Goal: Task Accomplishment & Management: Use online tool/utility

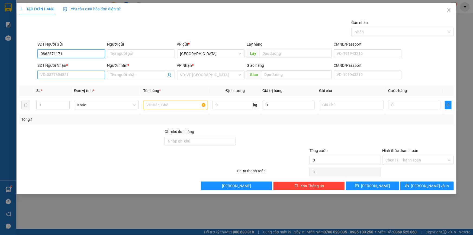
type input "0862671171"
click at [64, 75] on input "SĐT Người Nhận *" at bounding box center [71, 75] width 68 height 9
click at [83, 71] on input "0399447427" at bounding box center [71, 75] width 68 height 9
type input "0399447417"
drag, startPoint x: 141, startPoint y: 78, endPoint x: 172, endPoint y: 75, distance: 31.4
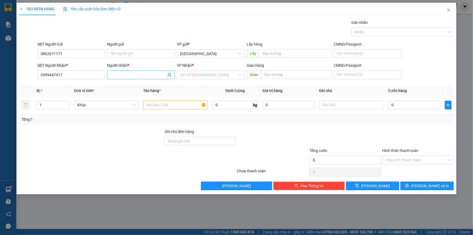
click at [141, 78] on span at bounding box center [141, 75] width 68 height 9
paste input "ỌC"
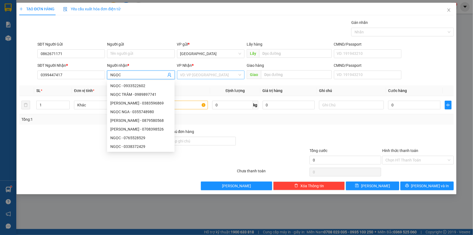
type input "NGỌC"
click at [211, 78] on input "search" at bounding box center [208, 75] width 57 height 8
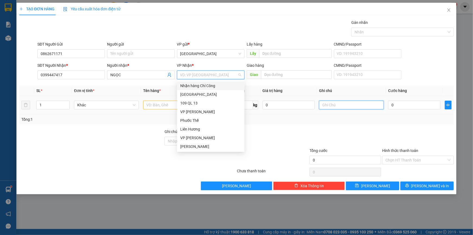
click at [360, 105] on input "text" at bounding box center [351, 105] width 65 height 9
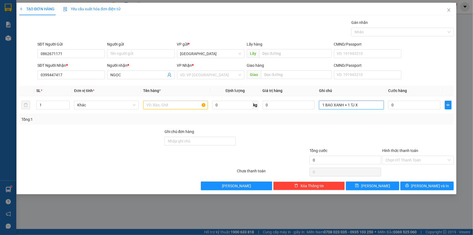
paste input "Ô"
paste input "ỐP"
paste input "Â"
paste input "ẢNH"
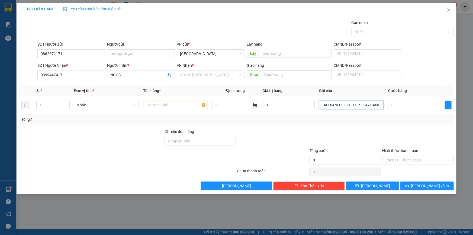
scroll to position [0, 7]
type input "1 BAO XANH + 1 TH XỐP - CÂY CẢNH"
click at [178, 105] on input "text" at bounding box center [175, 105] width 65 height 9
click at [205, 76] on input "search" at bounding box center [208, 75] width 57 height 8
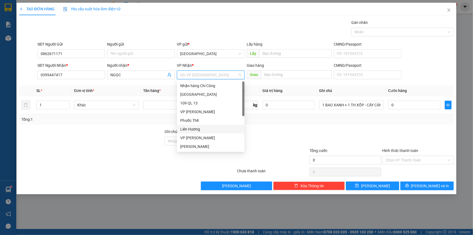
click at [201, 127] on div "Liên Hương" at bounding box center [210, 129] width 61 height 6
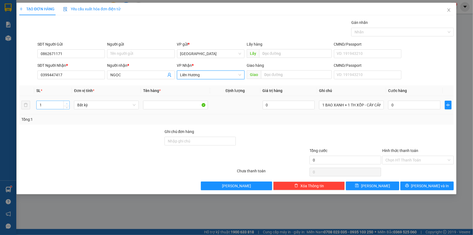
type input "2"
click at [67, 103] on icon "up" at bounding box center [67, 103] width 2 height 1
click at [403, 104] on input "0" at bounding box center [414, 105] width 52 height 9
type input "1"
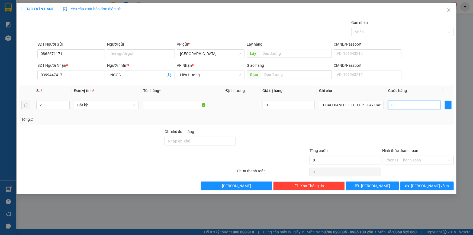
type input "1"
type input "12"
type input "120"
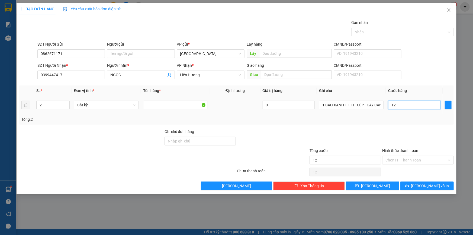
type input "120"
type input "120.000"
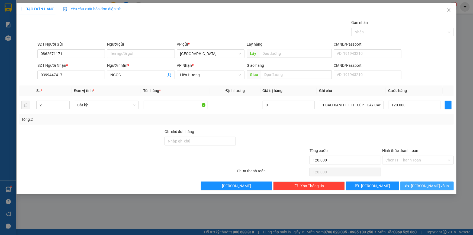
click at [424, 184] on span "[PERSON_NAME] và In" at bounding box center [430, 186] width 38 height 6
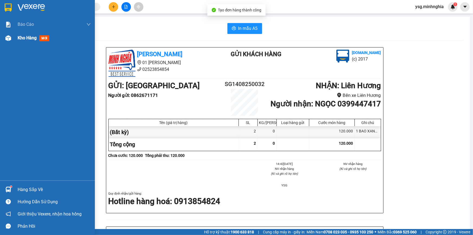
click at [5, 36] on div at bounding box center [8, 37] width 9 height 9
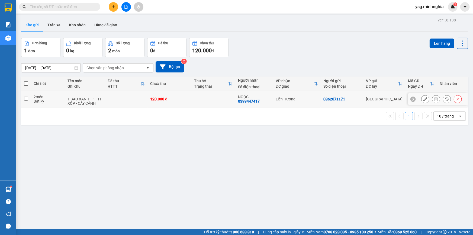
drag, startPoint x: 303, startPoint y: 101, endPoint x: 318, endPoint y: 95, distance: 17.0
click at [303, 101] on td "Liên Hương" at bounding box center [297, 99] width 48 height 17
checkbox input "true"
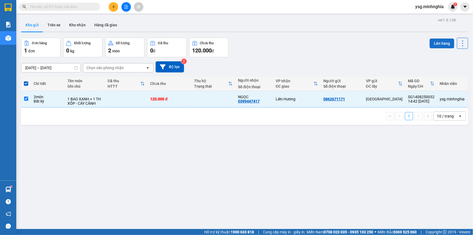
click at [439, 45] on button "Lên hàng" at bounding box center [442, 44] width 25 height 10
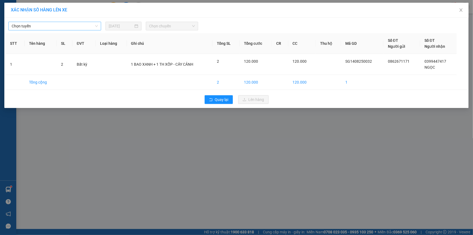
click at [40, 22] on span "Chọn tuyến" at bounding box center [55, 26] width 86 height 8
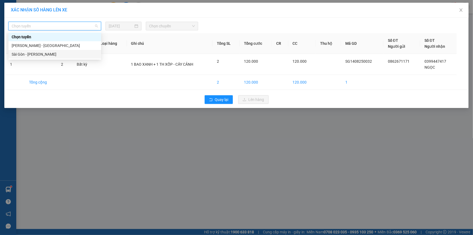
click at [31, 54] on div "Sài Gòn - [PERSON_NAME]" at bounding box center [55, 54] width 86 height 6
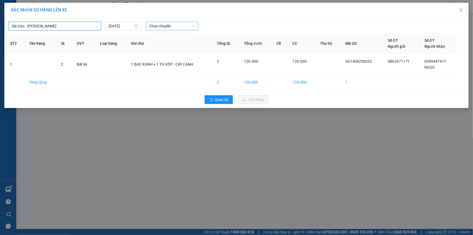
click at [174, 27] on span "Chọn chuyến" at bounding box center [172, 26] width 46 height 8
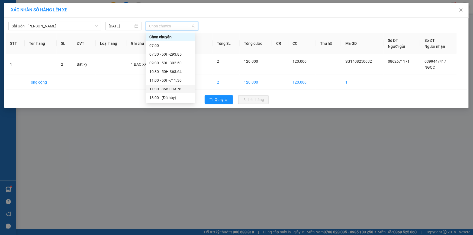
click at [168, 87] on div "11:30 - 86B-009.78" at bounding box center [170, 89] width 42 height 6
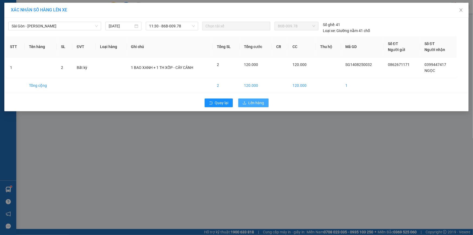
click at [256, 100] on span "Lên hàng" at bounding box center [257, 103] width 16 height 6
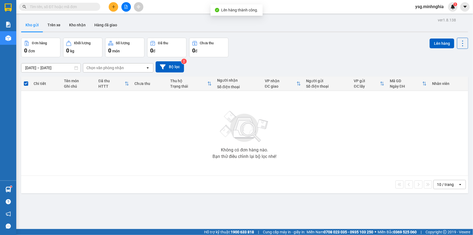
drag, startPoint x: 284, startPoint y: 60, endPoint x: 275, endPoint y: 58, distance: 9.7
click at [285, 60] on div "[DATE] – [DATE] Press the down arrow key to interact with the calendar and sele…" at bounding box center [244, 66] width 447 height 19
click at [128, 7] on button at bounding box center [125, 6] width 9 height 9
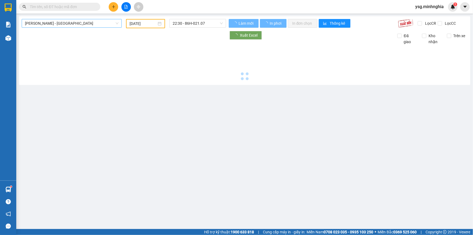
type input "[DATE]"
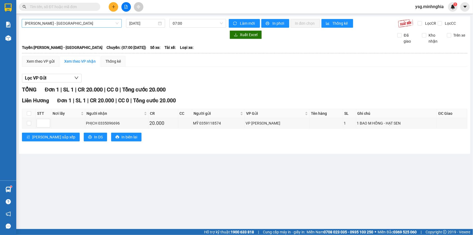
click at [73, 25] on span "[PERSON_NAME] - [GEOGRAPHIC_DATA]" at bounding box center [72, 23] width 94 height 8
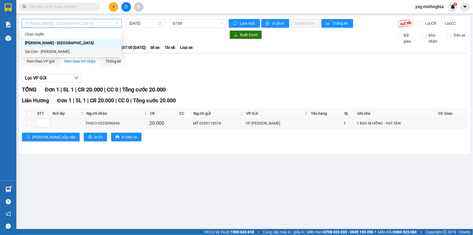
click at [52, 53] on div "Sài Gòn - [PERSON_NAME]" at bounding box center [72, 52] width 94 height 6
type input "[DATE]"
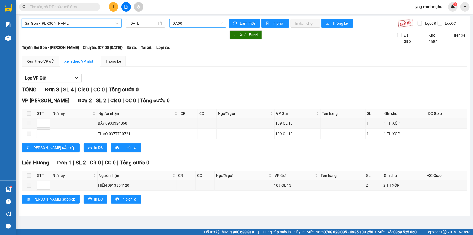
click at [196, 27] on div "07:00" at bounding box center [197, 23] width 57 height 9
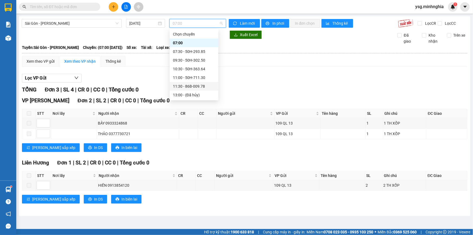
drag, startPoint x: 192, startPoint y: 84, endPoint x: 200, endPoint y: 82, distance: 8.0
click at [193, 85] on div "11:30 - 86B-009.78" at bounding box center [194, 86] width 42 height 6
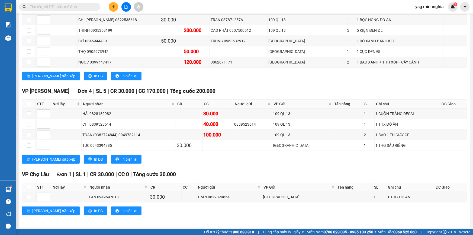
scroll to position [36, 0]
